Goal: Task Accomplishment & Management: Use online tool/utility

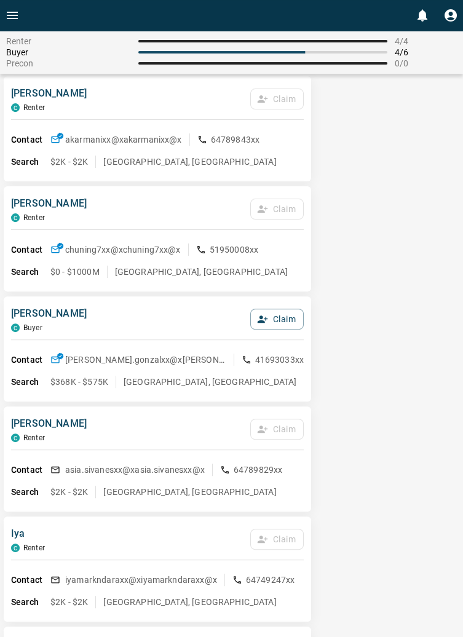
scroll to position [701, 0]
click at [289, 321] on button "Claim" at bounding box center [277, 318] width 54 height 21
click at [275, 314] on button "Confirm Claim" at bounding box center [260, 318] width 88 height 21
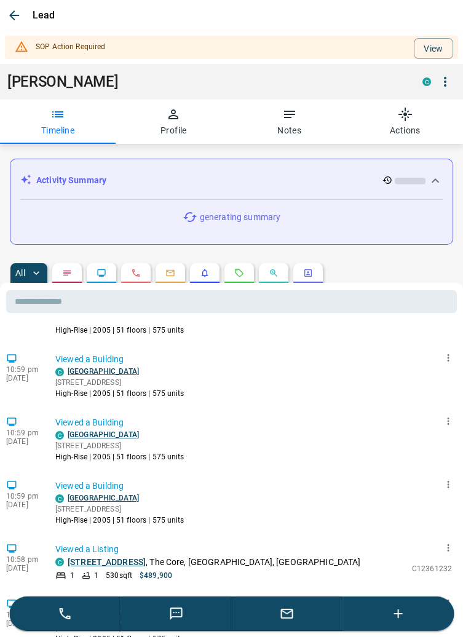
scroll to position [0, 0]
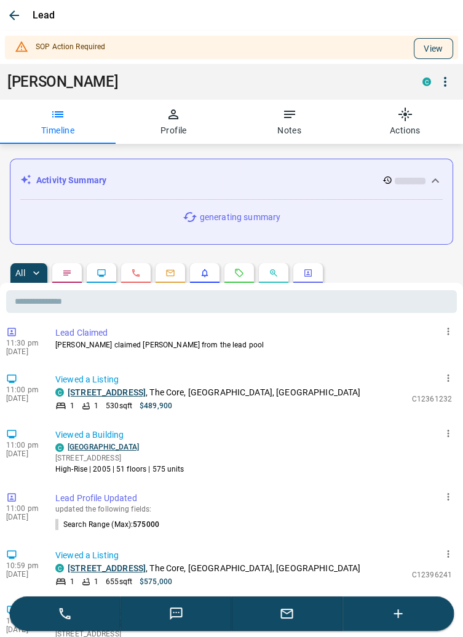
click at [438, 41] on button "View" at bounding box center [433, 48] width 39 height 21
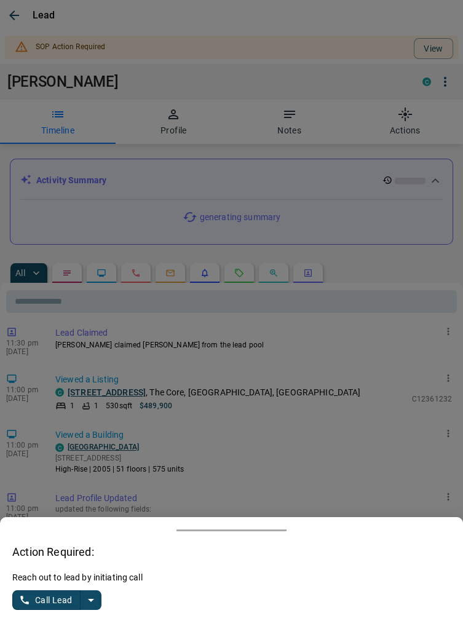
click at [95, 608] on icon "split button" at bounding box center [91, 600] width 15 height 15
click at [65, 586] on li "Log Manual Call" at bounding box center [57, 576] width 75 height 18
click at [26, 610] on button "Log Manual Call" at bounding box center [52, 601] width 81 height 20
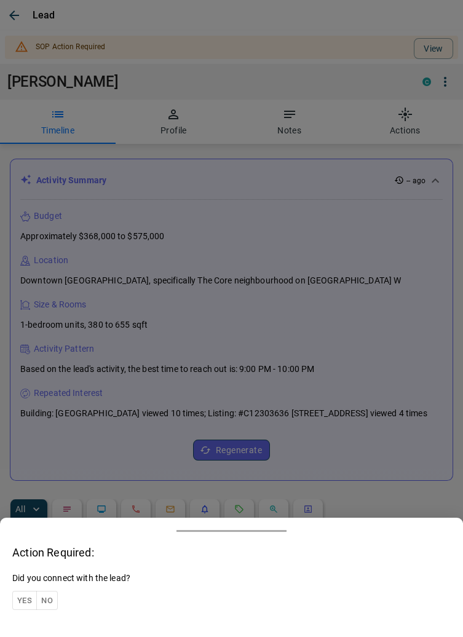
click at [19, 610] on button "Yes" at bounding box center [24, 600] width 25 height 19
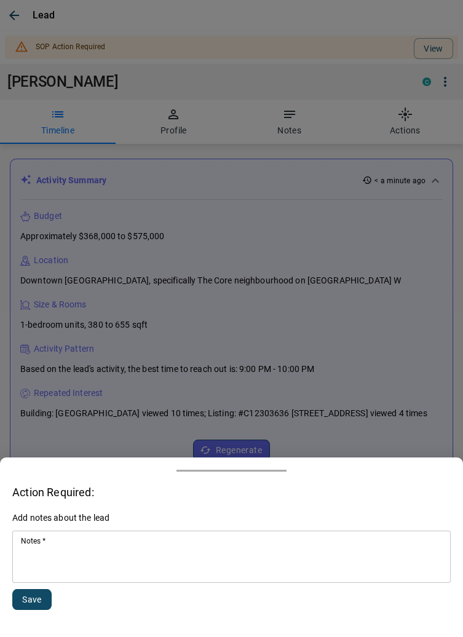
click at [88, 578] on textarea "Notes   *" at bounding box center [231, 558] width 421 height 42
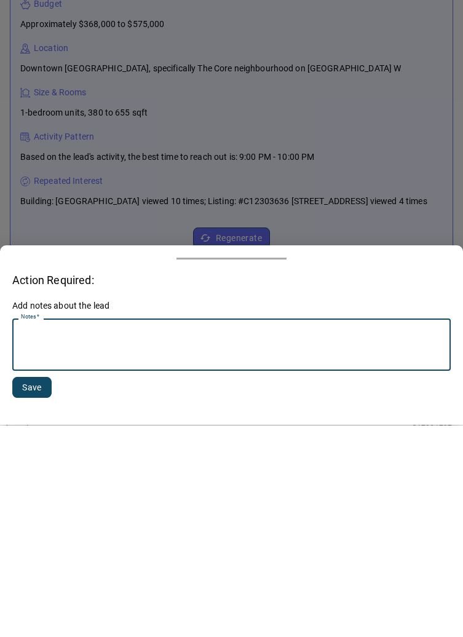
scroll to position [162, 0]
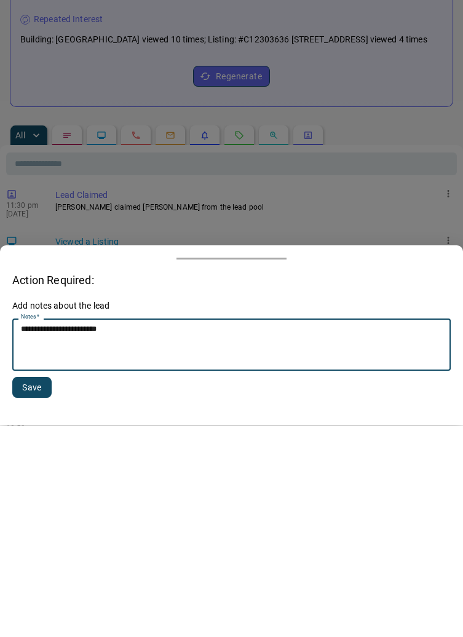
type textarea "**********"
click at [31, 594] on button "Save" at bounding box center [31, 599] width 39 height 21
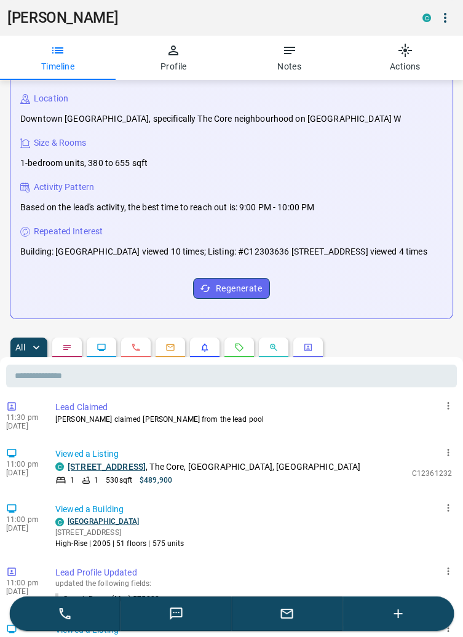
scroll to position [0, 0]
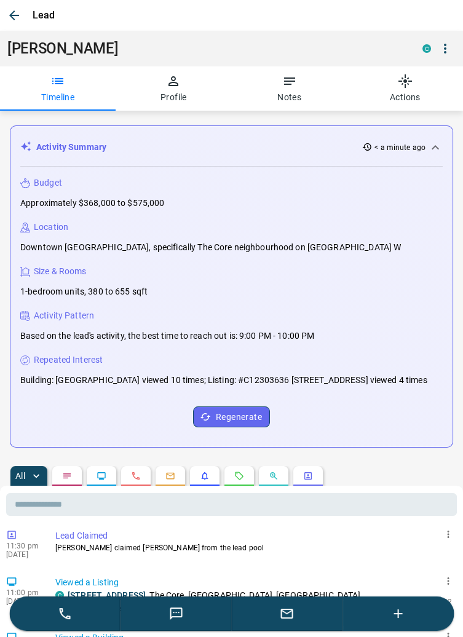
click at [22, 12] on button "button" at bounding box center [14, 15] width 22 height 22
